Goal: Task Accomplishment & Management: Manage account settings

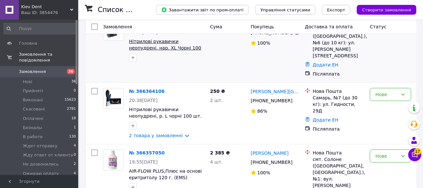
scroll to position [98, 0]
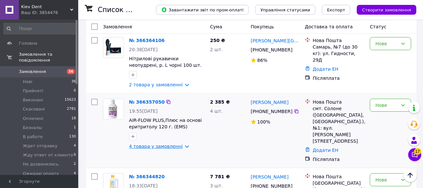
click at [158, 144] on link "4 товара у замовленні" at bounding box center [156, 146] width 54 height 5
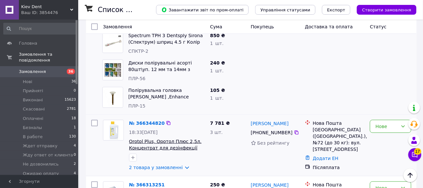
scroll to position [326, 0]
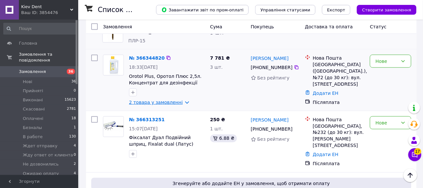
click at [161, 100] on link "2 товара у замовленні" at bounding box center [156, 102] width 54 height 5
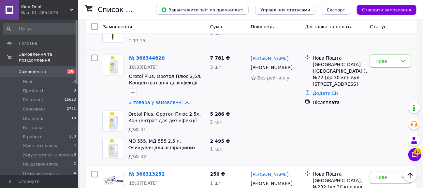
scroll to position [391, 0]
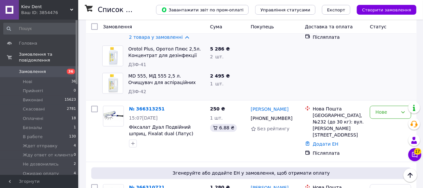
click at [56, 12] on div "Ваш ID: 3854476" at bounding box center [49, 13] width 57 height 6
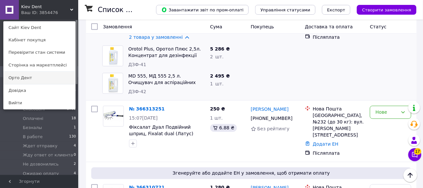
click at [49, 79] on link "Орто Дент" at bounding box center [40, 78] width 72 height 12
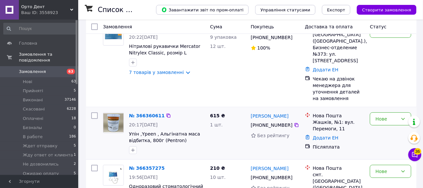
scroll to position [65, 0]
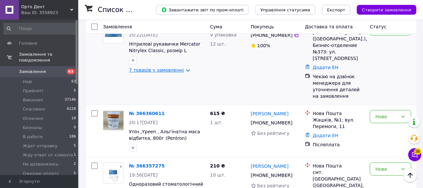
click at [177, 73] on link "7 товарів у замовленні" at bounding box center [156, 69] width 55 height 5
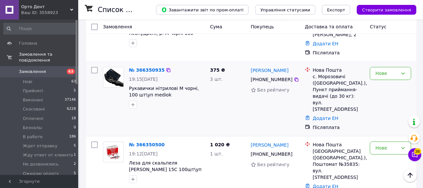
scroll to position [587, 0]
